Goal: Information Seeking & Learning: Check status

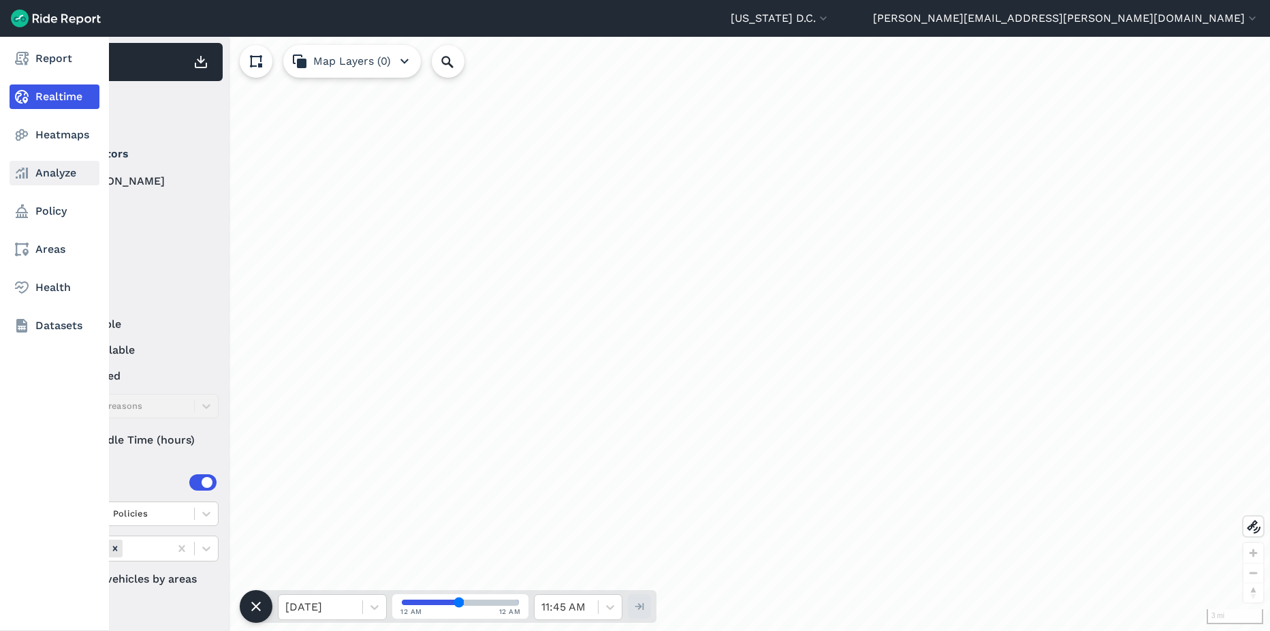
click at [42, 175] on link "Analyze" at bounding box center [55, 173] width 90 height 25
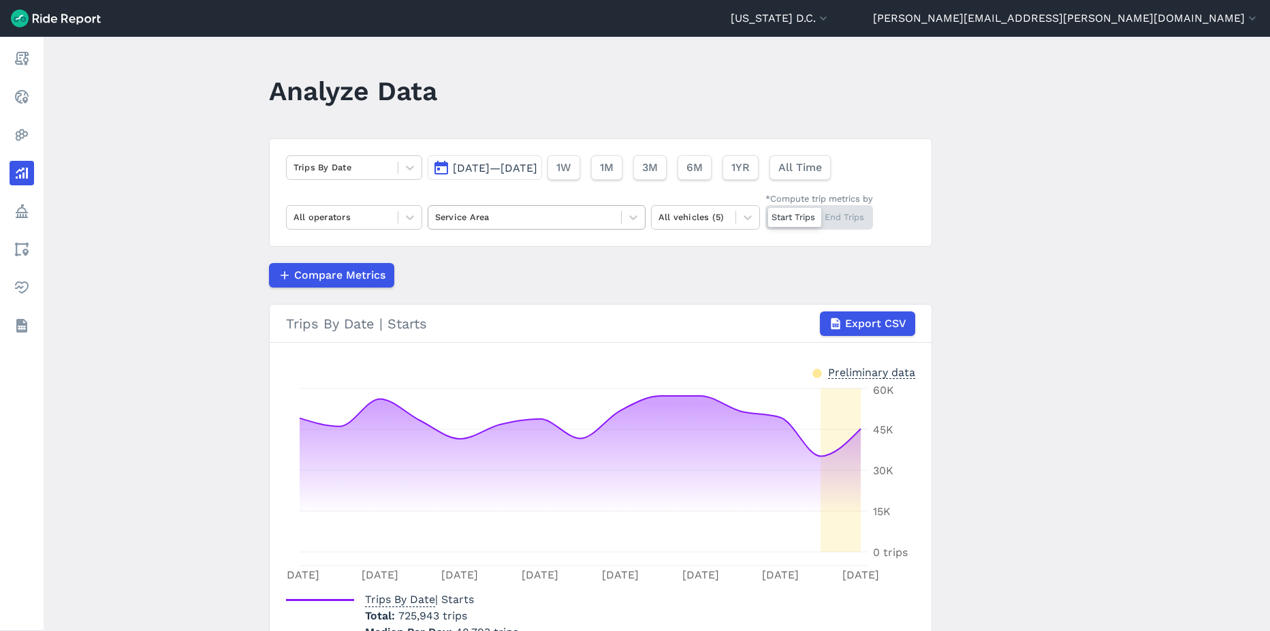
click at [565, 225] on div "Service Area" at bounding box center [524, 216] width 193 height 21
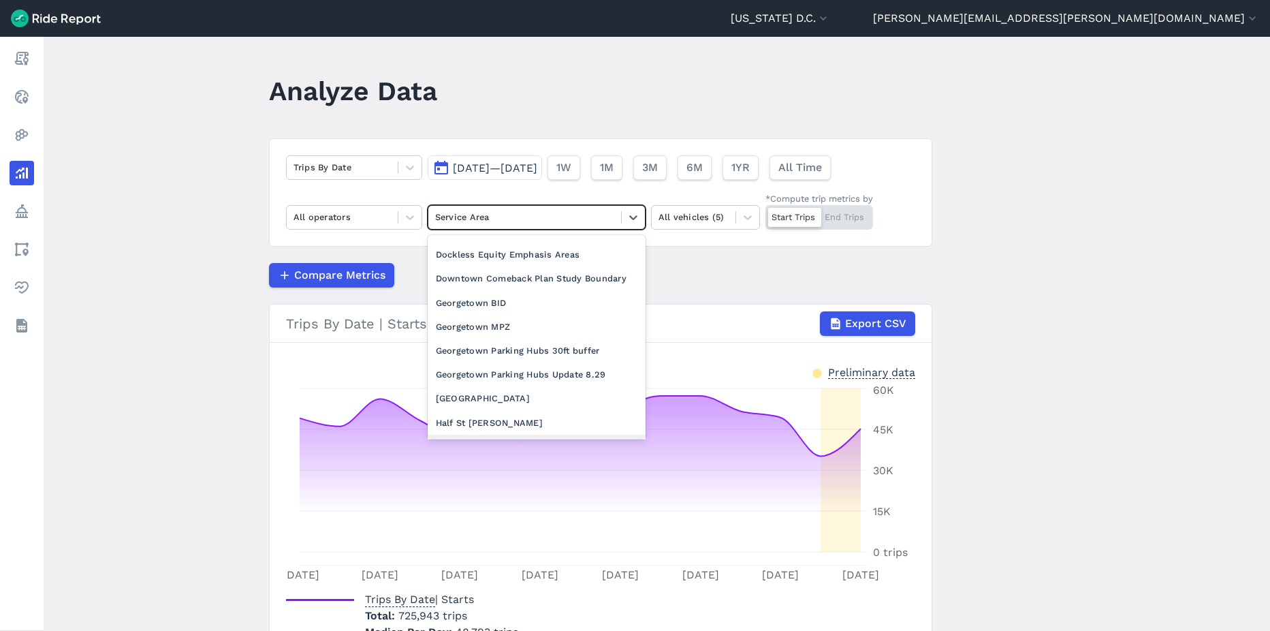
scroll to position [409, 0]
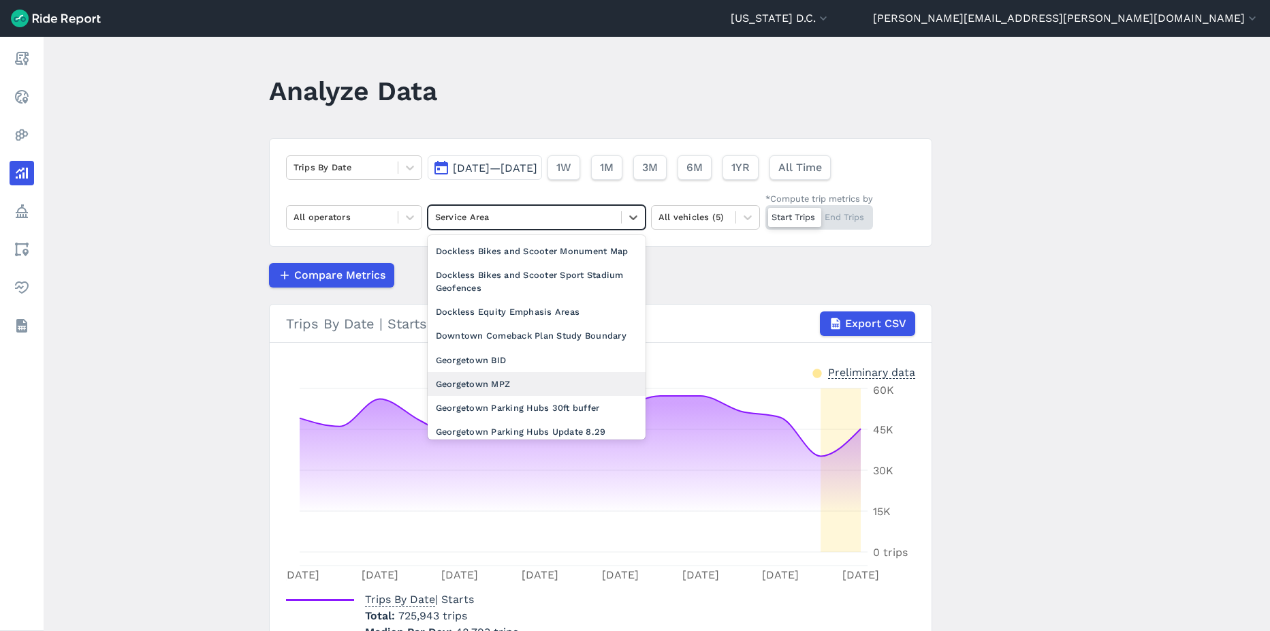
click at [476, 396] on div "Georgetown MPZ" at bounding box center [537, 384] width 218 height 24
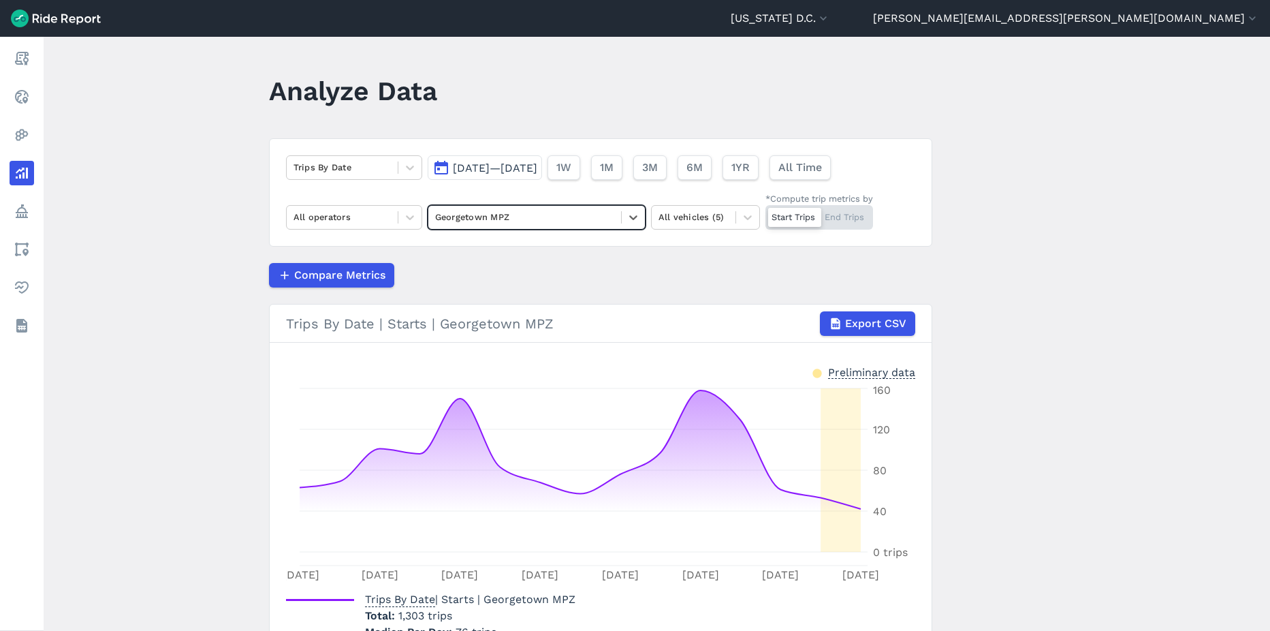
click at [537, 172] on span "Sep 3, 2025—Sep 17, 2025" at bounding box center [495, 167] width 84 height 13
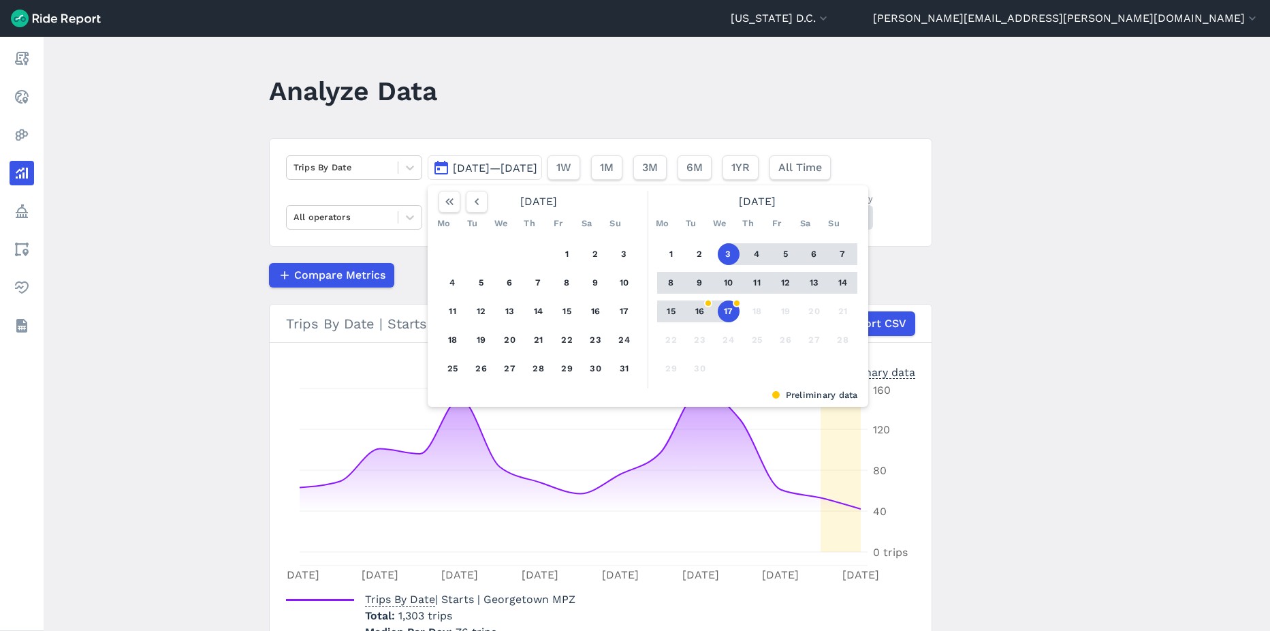
click at [971, 319] on main "Analyze Data Trips By Date Sep 3, 2025—Sep 17, 2025 August 2025 Mo Tu We Th Fr …" at bounding box center [657, 334] width 1226 height 594
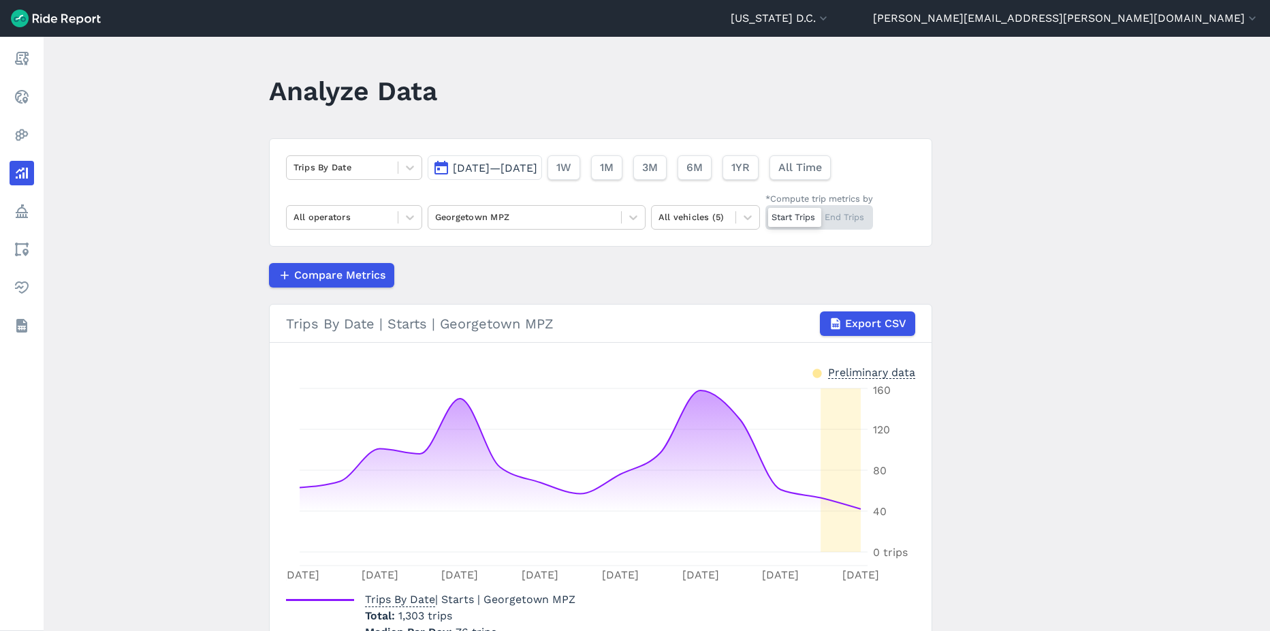
click at [502, 171] on span "Sep 3, 2025—Sep 17, 2025" at bounding box center [495, 167] width 84 height 13
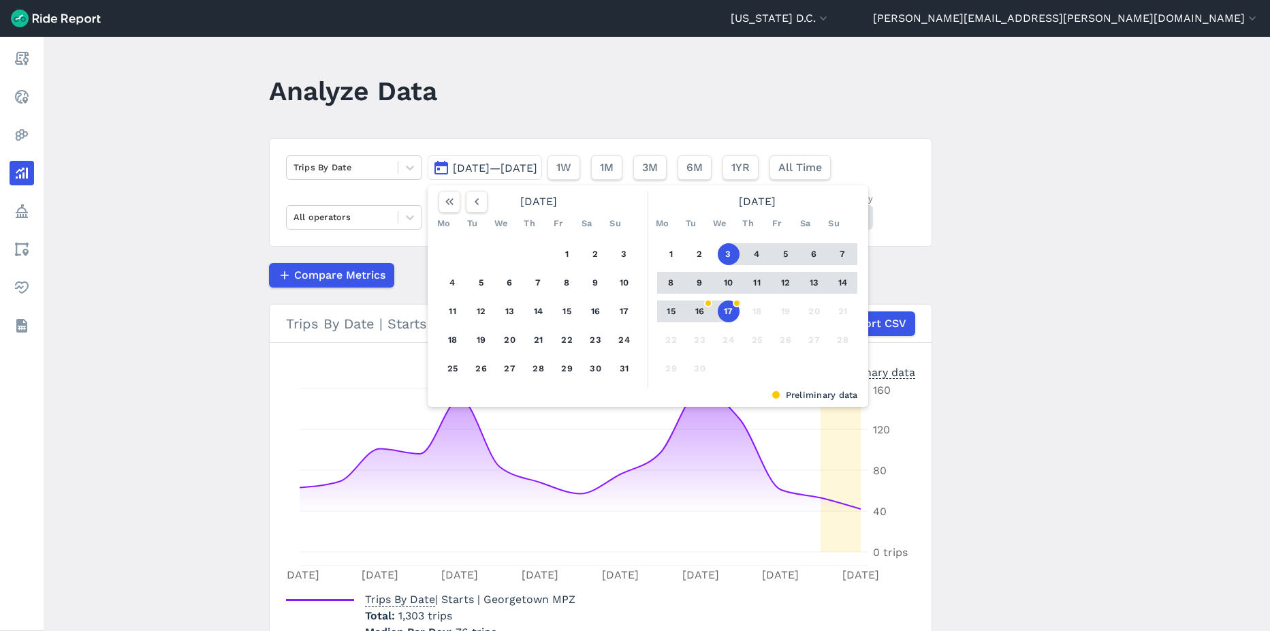
click at [661, 283] on button "8" at bounding box center [672, 283] width 22 height 22
click at [834, 283] on button "14" at bounding box center [843, 283] width 22 height 22
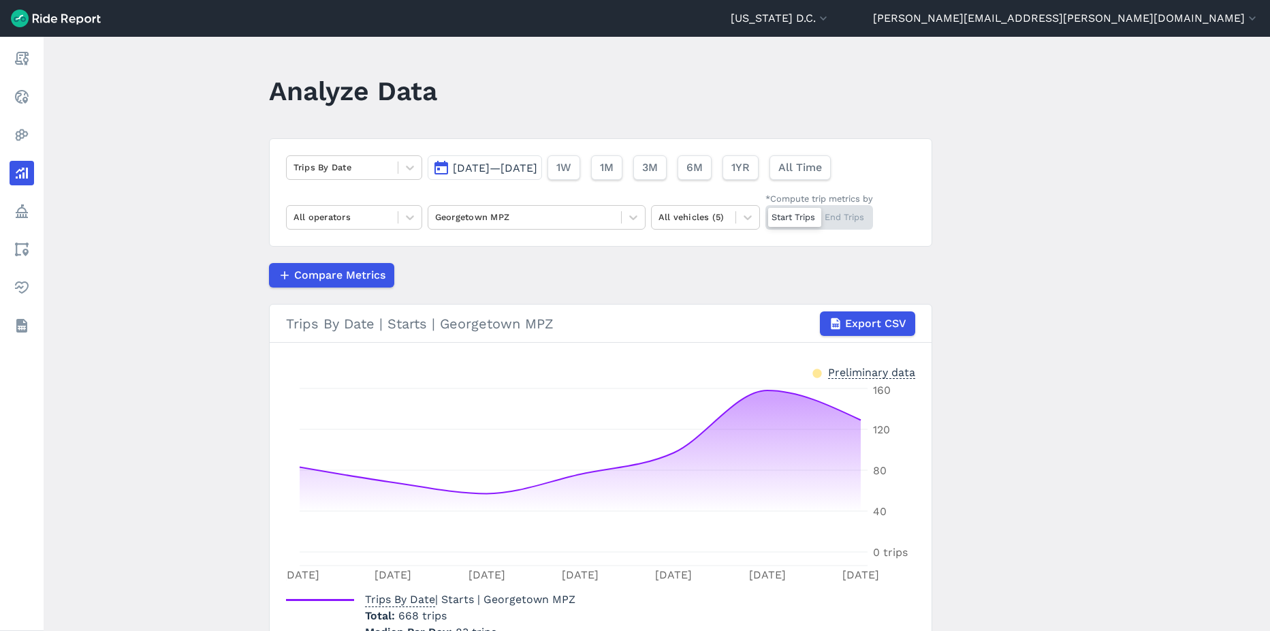
click at [493, 163] on span "Sep 8, 2025—Sep 14, 2025" at bounding box center [495, 167] width 84 height 13
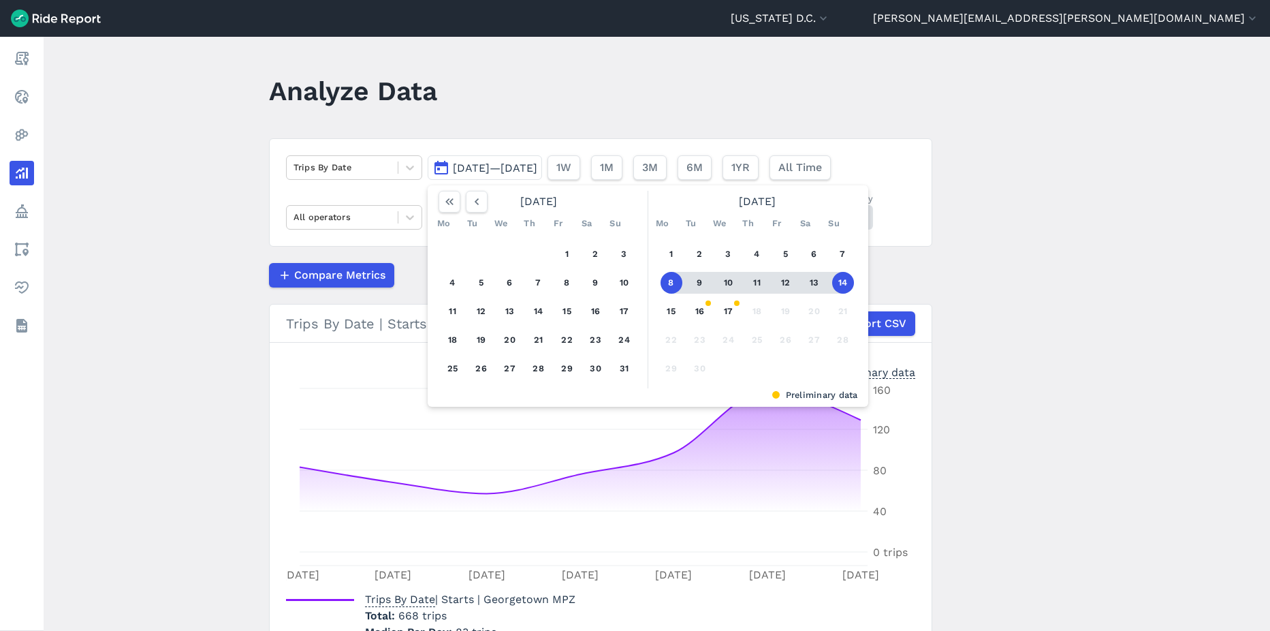
drag, startPoint x: 837, startPoint y: 257, endPoint x: 838, endPoint y: 292, distance: 35.4
click at [837, 257] on button "7" at bounding box center [843, 254] width 22 height 22
click at [844, 285] on button "14" at bounding box center [843, 283] width 22 height 22
click at [844, 285] on div "Compare Metrics" at bounding box center [600, 275] width 663 height 25
